Goal: Task Accomplishment & Management: Manage account settings

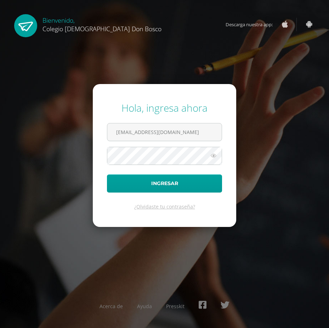
type input "[EMAIL_ADDRESS][DOMAIN_NAME]"
click at [107, 174] on button "Ingresar" at bounding box center [164, 183] width 115 height 18
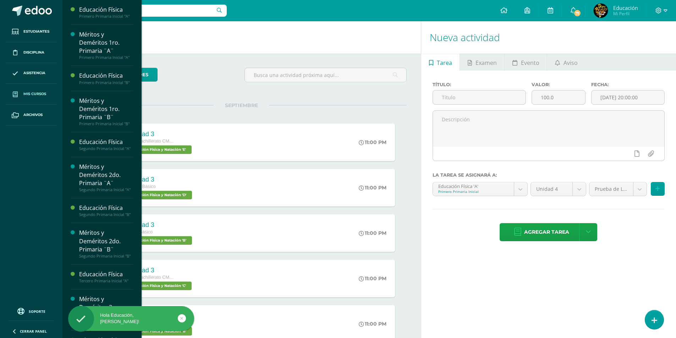
click at [33, 96] on span "Mis cursos" at bounding box center [34, 94] width 23 height 6
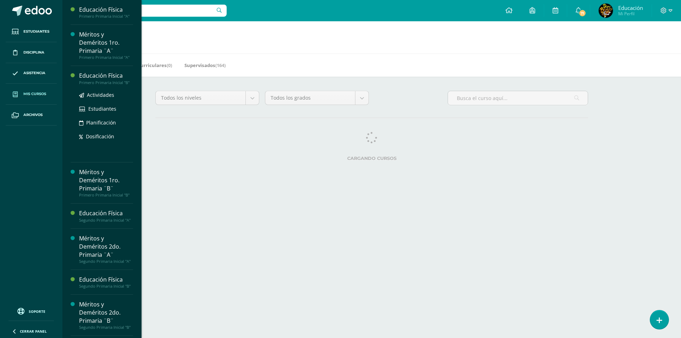
click at [97, 78] on div "Educación Física" at bounding box center [106, 76] width 54 height 8
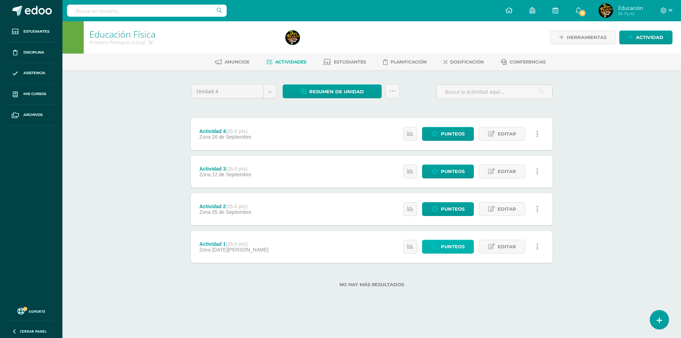
click at [450, 243] on span "Punteos" at bounding box center [453, 246] width 24 height 13
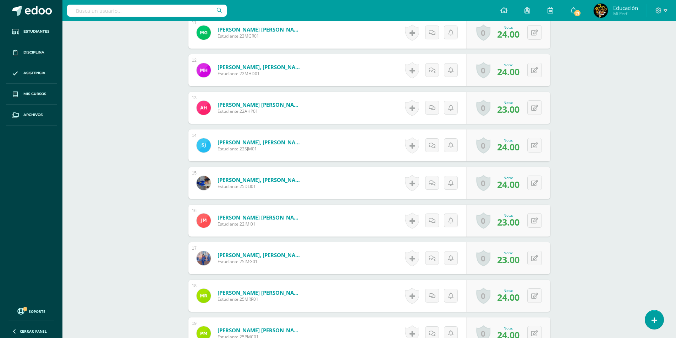
scroll to position [748, 0]
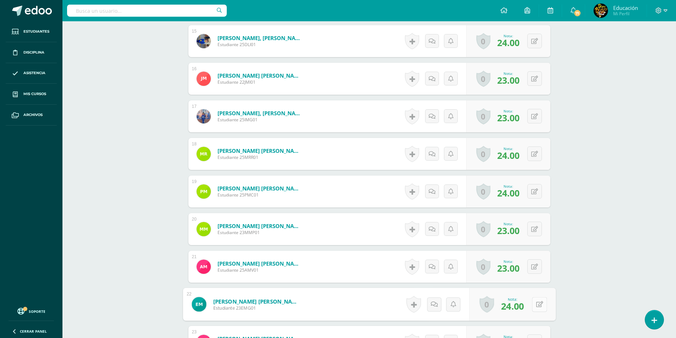
click at [533, 306] on button at bounding box center [539, 304] width 15 height 15
type input "23"
click at [519, 308] on icon at bounding box center [520, 307] width 6 height 6
click at [666, 11] on icon at bounding box center [665, 10] width 4 height 2
click at [658, 47] on span "Cerrar sesión" at bounding box center [643, 48] width 32 height 7
